Goal: Transaction & Acquisition: Register for event/course

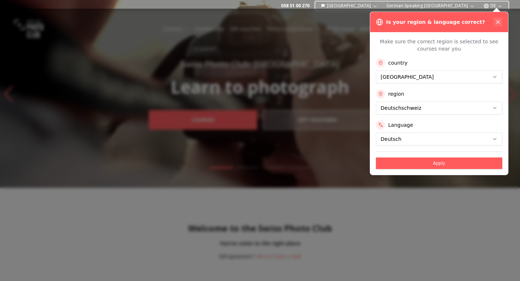
click at [500, 22] on icon at bounding box center [498, 22] width 6 height 6
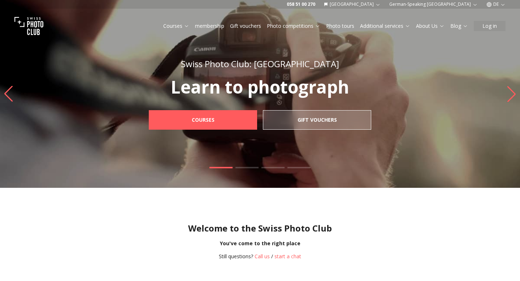
click at [501, 3] on icon "button" at bounding box center [502, 4] width 5 height 5
click at [495, 32] on font "en" at bounding box center [496, 33] width 6 height 5
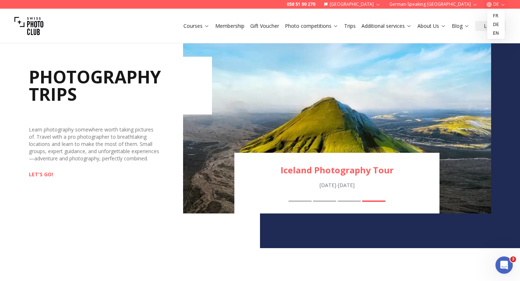
scroll to position [740, 0]
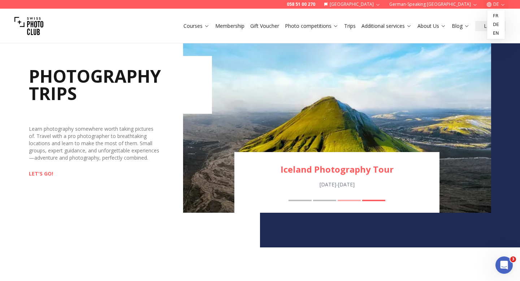
click at [344, 200] on div "Mattertal Photography tour Oct 24th - Oct 26th Mattertal Photography tour Engad…" at bounding box center [337, 127] width 308 height 171
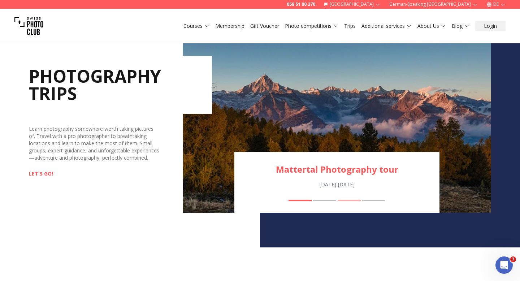
click at [343, 200] on button "Lofoten Photography Trip" at bounding box center [349, 200] width 23 height 1
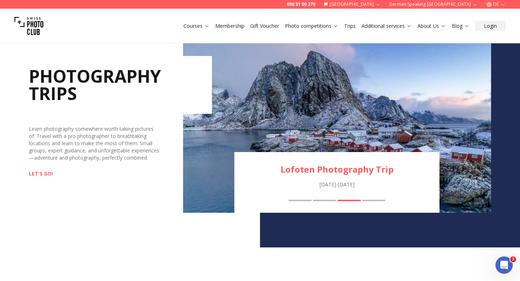
click at [326, 201] on div "Lofoten Photography Trip Feb 14th - Feb 21st Mattertal Photography tour Engadin…" at bounding box center [336, 182] width 205 height 61
click at [327, 200] on button "Engadin Autumn Photography Trip" at bounding box center [324, 200] width 23 height 1
click at [324, 200] on button "Engadin Autumn Photography Trip" at bounding box center [324, 200] width 23 height 1
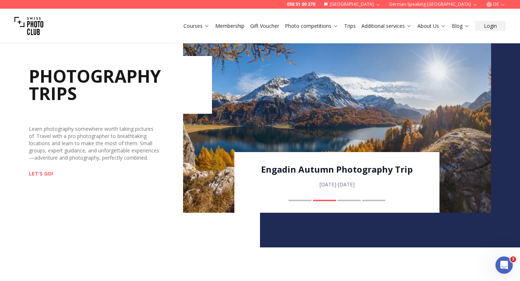
click at [330, 170] on font "Engadin Autumn Photography Trip" at bounding box center [337, 169] width 152 height 12
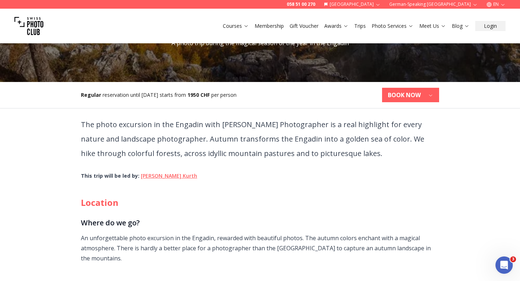
scroll to position [148, 0]
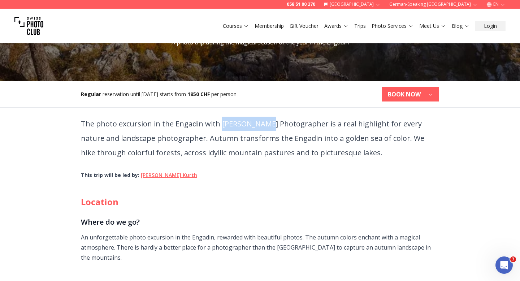
drag, startPoint x: 220, startPoint y: 124, endPoint x: 264, endPoint y: 123, distance: 44.8
click at [264, 123] on font "The photo excursion in the Engadin with Manuel Kurth Photographer is a real hig…" at bounding box center [252, 138] width 343 height 39
copy font "Manuel Kurth"
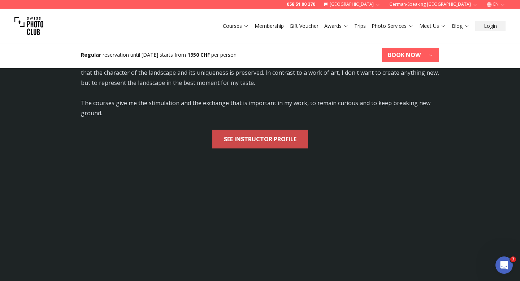
scroll to position [1278, 0]
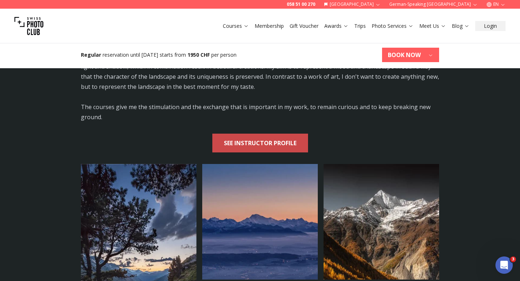
click at [262, 149] on link "SEE INSTRUCTOR PROFILE" at bounding box center [260, 143] width 96 height 19
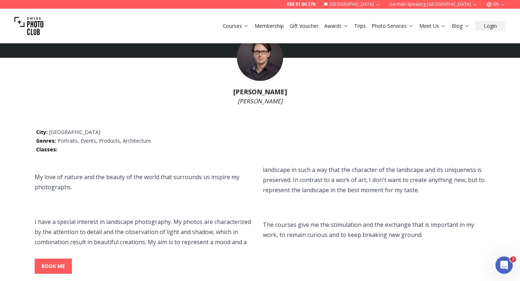
scroll to position [113, 0]
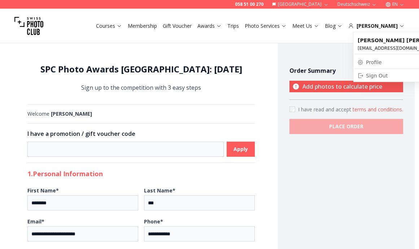
click at [385, 62] on link "Profile" at bounding box center [405, 62] width 101 height 10
select select
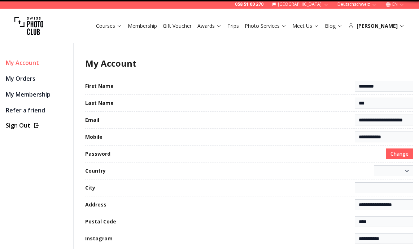
select select "**********"
type input "**********"
select select "*******"
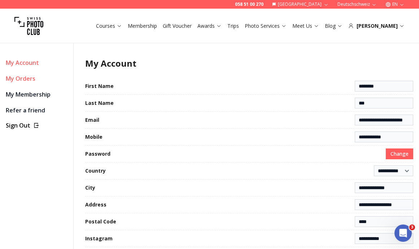
click at [34, 79] on link "My Orders" at bounding box center [37, 79] width 62 height 10
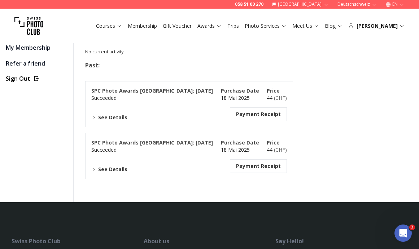
scroll to position [48, 0]
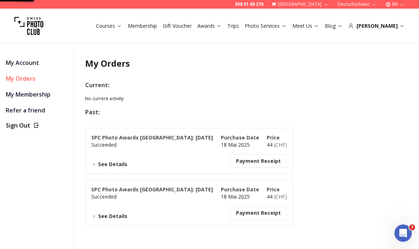
select select
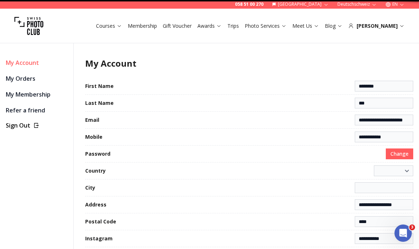
select select "**********"
type input "**********"
select select "*******"
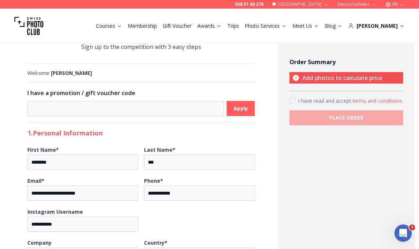
scroll to position [39, 0]
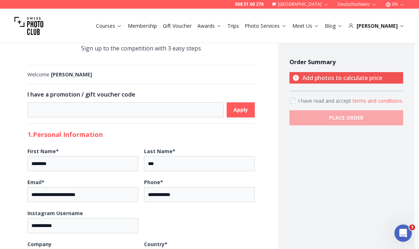
click at [30, 25] on img at bounding box center [28, 26] width 29 height 29
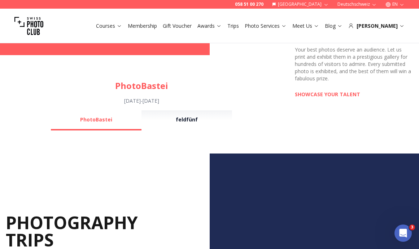
scroll to position [545, 0]
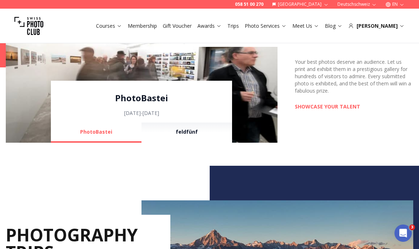
click at [156, 101] on link "PhotoBastei" at bounding box center [141, 98] width 181 height 12
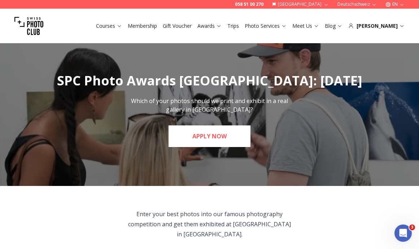
click at [212, 136] on link "APPLY NOW" at bounding box center [210, 137] width 82 height 22
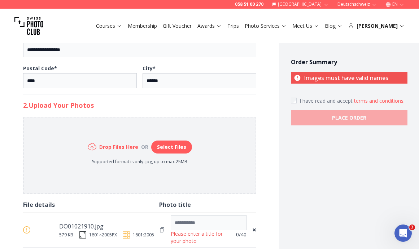
scroll to position [338, 0]
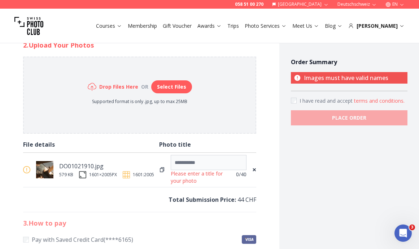
click at [254, 169] on span "×" at bounding box center [254, 170] width 4 height 10
click at [82, 174] on img at bounding box center [82, 174] width 7 height 7
click at [83, 174] on img at bounding box center [82, 174] width 7 height 7
click at [255, 170] on span "×" at bounding box center [254, 170] width 4 height 10
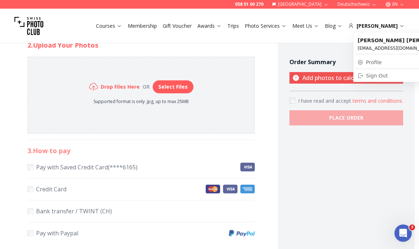
click at [419, 68] on div "**********" at bounding box center [209, 76] width 419 height 759
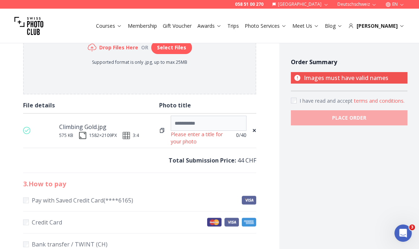
scroll to position [387, 0]
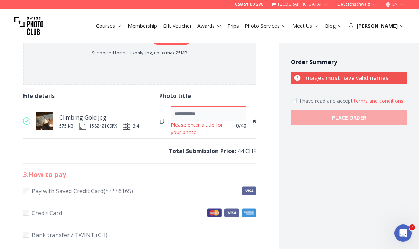
click at [199, 120] on input at bounding box center [209, 114] width 76 height 15
drag, startPoint x: 96, startPoint y: 117, endPoint x: 56, endPoint y: 117, distance: 39.7
click at [56, 117] on div "Climbing Gold.jpg 575 KB 1582 × 2109 PX 3:4" at bounding box center [87, 121] width 103 height 17
copy div "Climbing Gold"
click at [203, 118] on input at bounding box center [209, 114] width 76 height 15
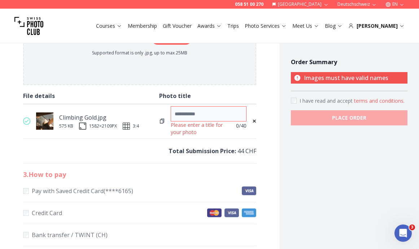
paste input "**********"
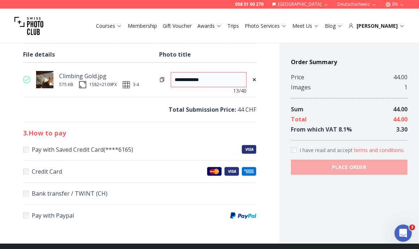
scroll to position [473, 0]
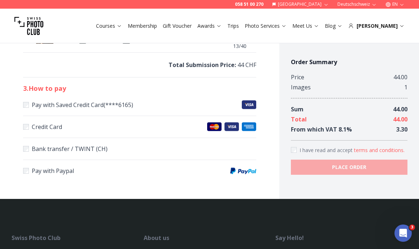
type input "**********"
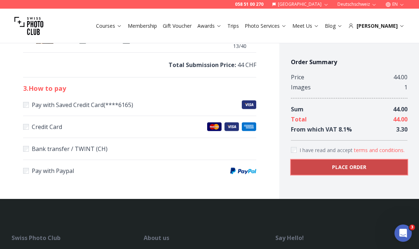
click at [360, 173] on span "PLACE ORDER" at bounding box center [349, 167] width 46 height 13
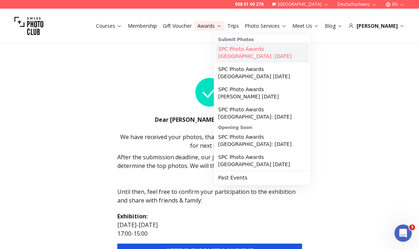
click at [264, 51] on link "SPC Photo Awards [GEOGRAPHIC_DATA]: [DATE]" at bounding box center [263, 53] width 94 height 20
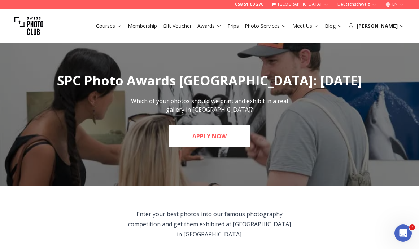
click at [211, 142] on link "APPLY NOW" at bounding box center [210, 137] width 82 height 22
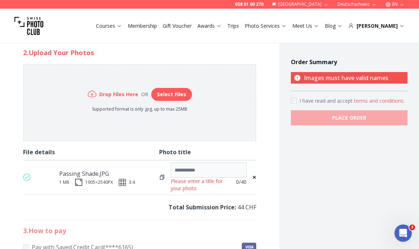
scroll to position [367, 0]
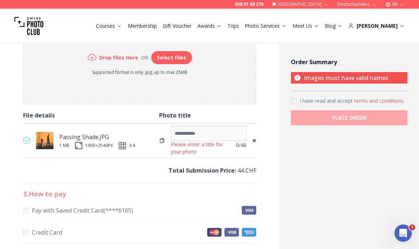
click at [248, 146] on div "Please enter a title for your photo 0 /40 ×" at bounding box center [207, 141] width 97 height 34
click at [216, 141] on div "Please enter a title for your photo" at bounding box center [199, 148] width 57 height 14
click at [195, 136] on input at bounding box center [209, 133] width 76 height 15
paste input "**********"
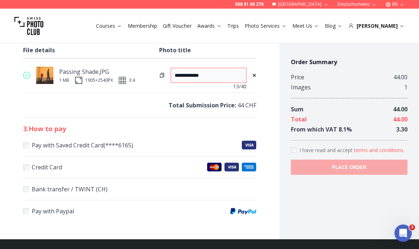
scroll to position [434, 0]
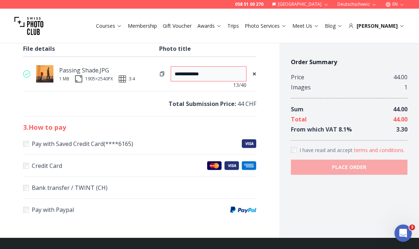
type input "**********"
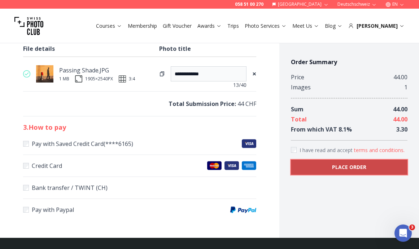
click at [339, 173] on span "PLACE ORDER" at bounding box center [349, 167] width 46 height 13
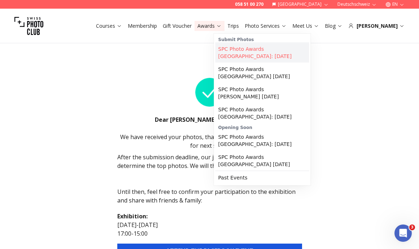
click at [236, 57] on link "SPC Photo Awards [GEOGRAPHIC_DATA]: [DATE]" at bounding box center [263, 53] width 94 height 20
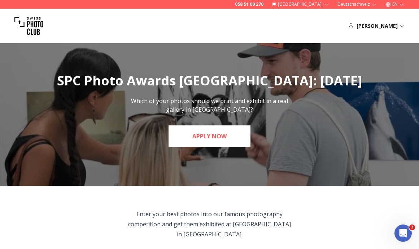
click at [207, 144] on link "APPLY NOW" at bounding box center [210, 137] width 82 height 22
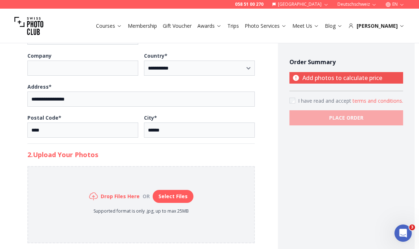
scroll to position [229, 0]
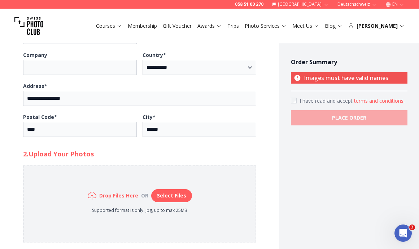
type input "**********"
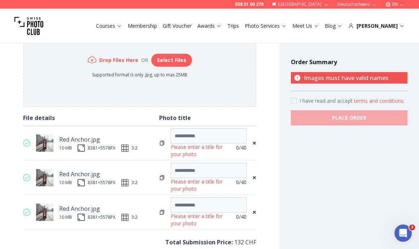
scroll to position [370, 0]
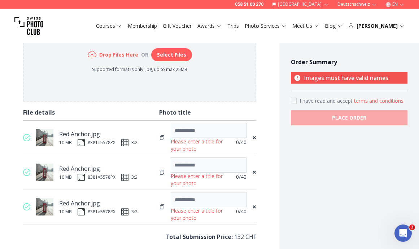
click at [254, 173] on span "×" at bounding box center [254, 173] width 4 height 10
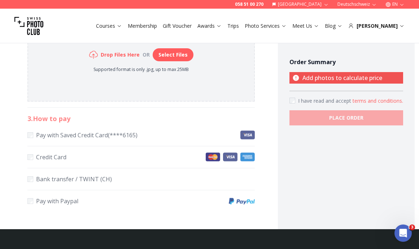
scroll to position [338, 0]
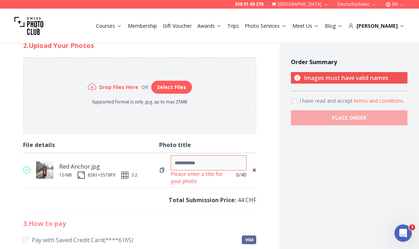
click at [183, 165] on input at bounding box center [209, 163] width 76 height 15
paste input "**********"
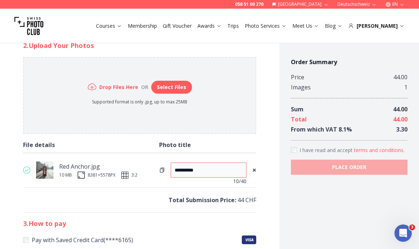
type input "**********"
click at [286, 199] on div "Order Summary Price 44.00 Images 1 Sum 44.00 Total 44.00 From which VAT 8.1 % 3…" at bounding box center [349, 16] width 140 height 638
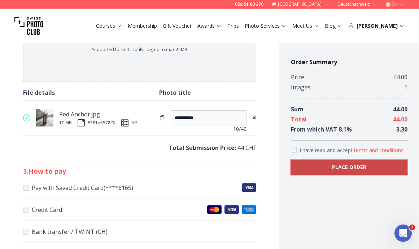
click at [359, 165] on b "PLACE ORDER" at bounding box center [349, 167] width 34 height 7
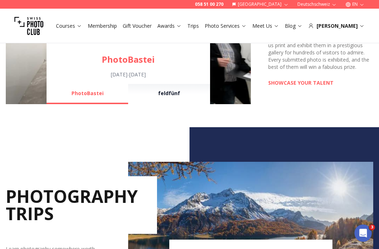
scroll to position [497, 0]
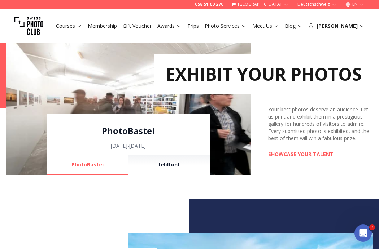
click at [130, 134] on link "PhotoBastei" at bounding box center [128, 131] width 163 height 12
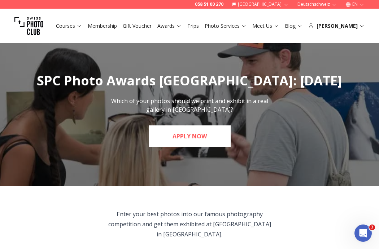
click at [187, 143] on link "APPLY NOW" at bounding box center [190, 137] width 82 height 22
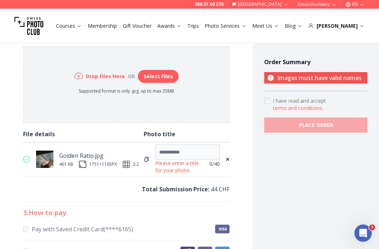
scroll to position [349, 0]
click at [173, 149] on input at bounding box center [187, 151] width 65 height 15
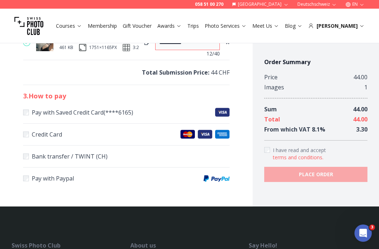
scroll to position [493, 0]
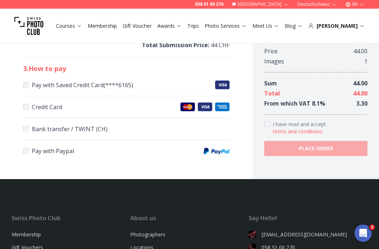
type input "**********"
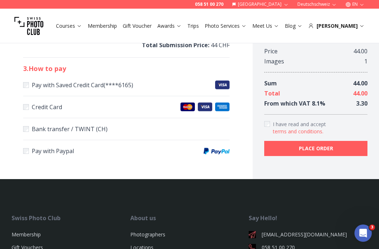
click at [292, 138] on div "Order Summary Price 44.00 Images 1 Sum 44.00 Total 44.00 From which VAT 8.1 % 3…" at bounding box center [315, 94] width 103 height 125
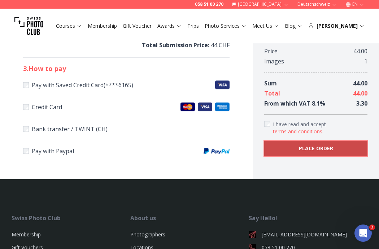
click at [300, 149] on b "PLACE ORDER" at bounding box center [316, 148] width 34 height 7
